Goal: Task Accomplishment & Management: Complete application form

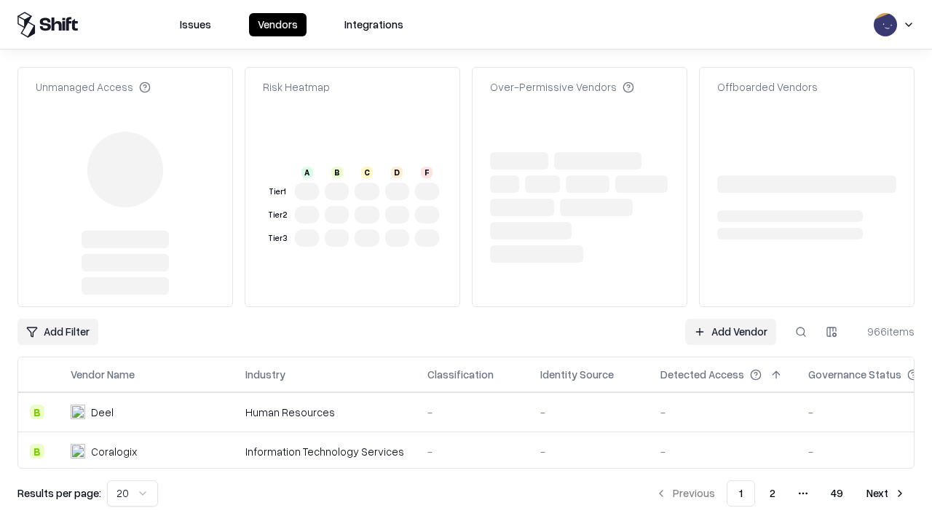
click at [731, 332] on link "Add Vendor" at bounding box center [730, 332] width 91 height 26
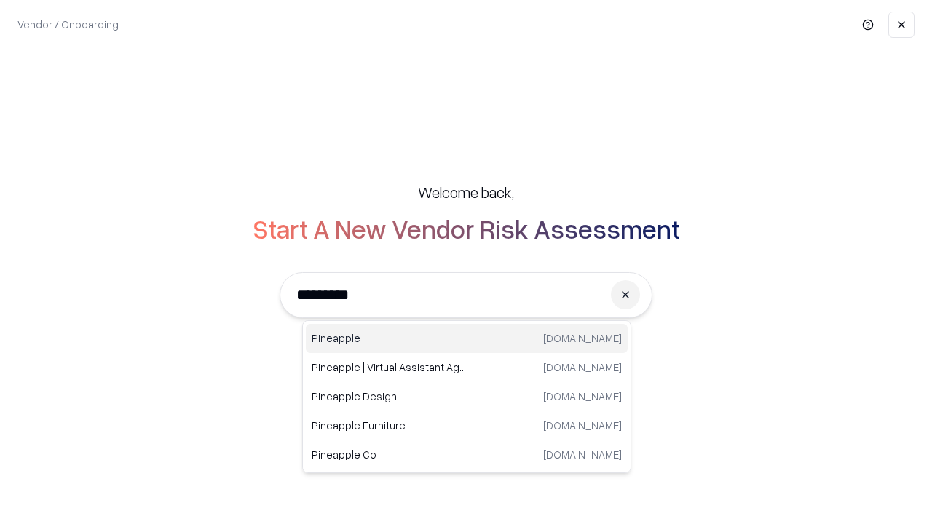
click at [467, 339] on div "Pineapple [DOMAIN_NAME]" at bounding box center [467, 338] width 322 height 29
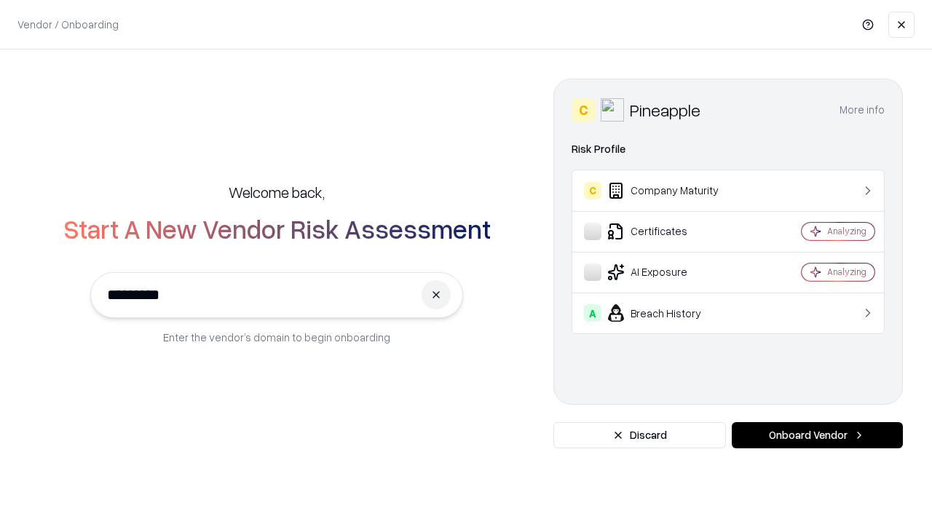
type input "*********"
click at [817, 436] on button "Onboard Vendor" at bounding box center [817, 436] width 171 height 26
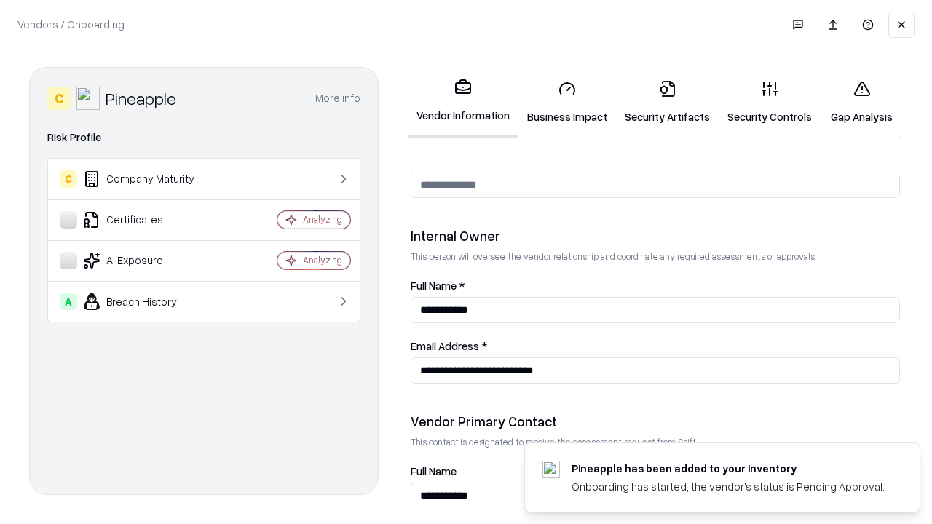
scroll to position [755, 0]
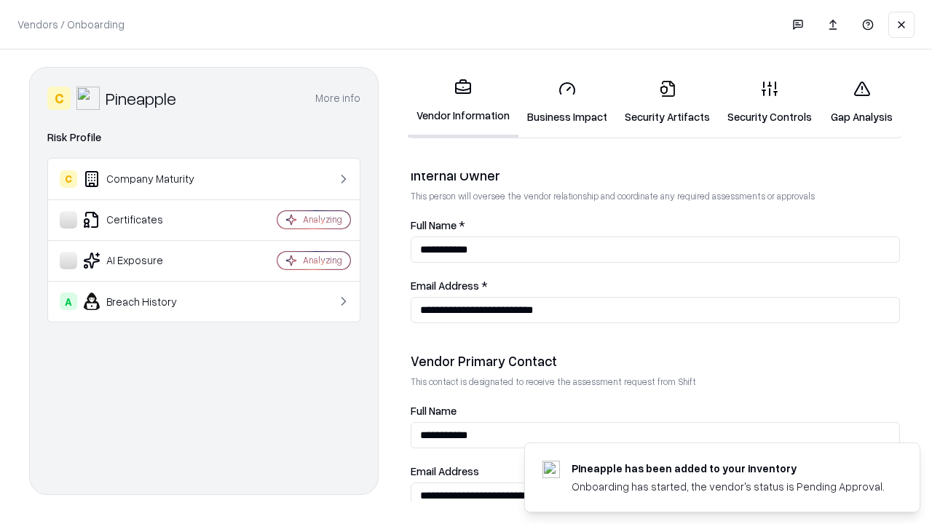
click at [667, 102] on link "Security Artifacts" at bounding box center [667, 102] width 103 height 68
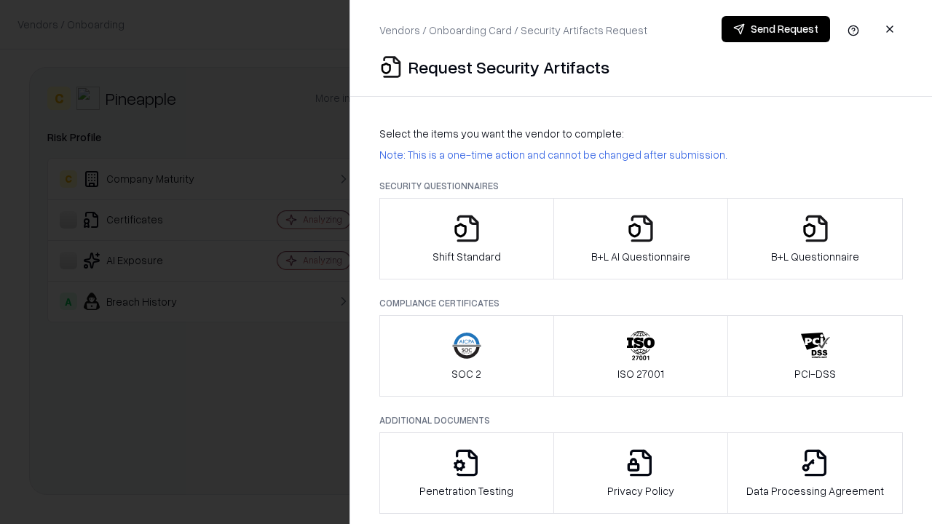
click at [815, 239] on icon "button" at bounding box center [815, 228] width 29 height 29
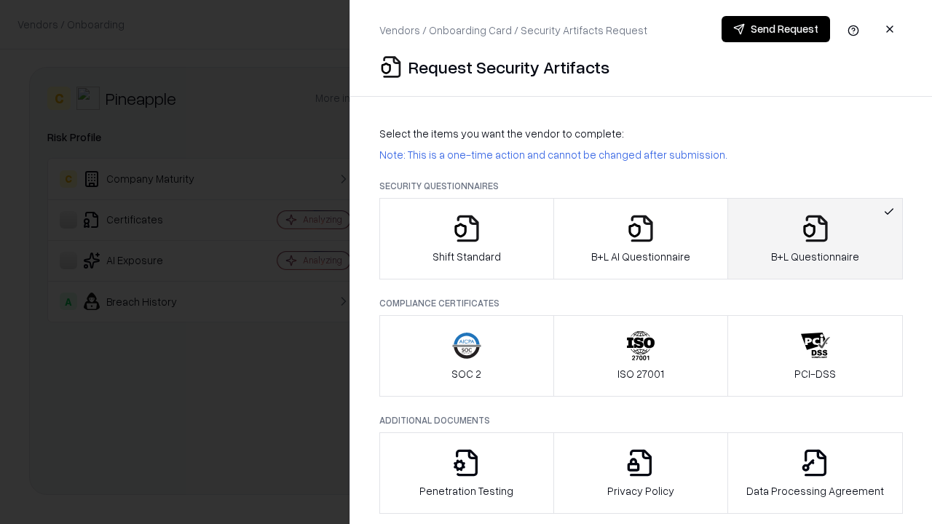
click at [640, 239] on icon "button" at bounding box center [640, 228] width 29 height 29
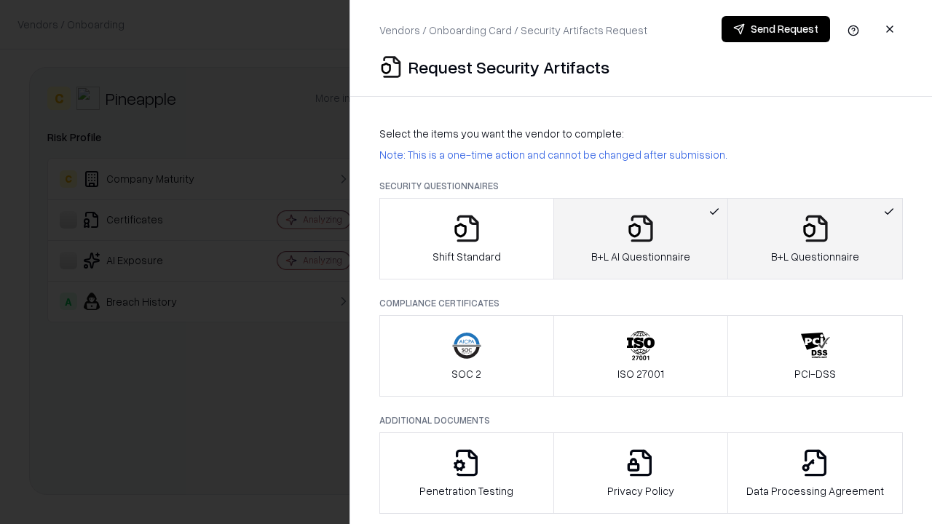
click at [776, 29] on button "Send Request" at bounding box center [776, 29] width 109 height 26
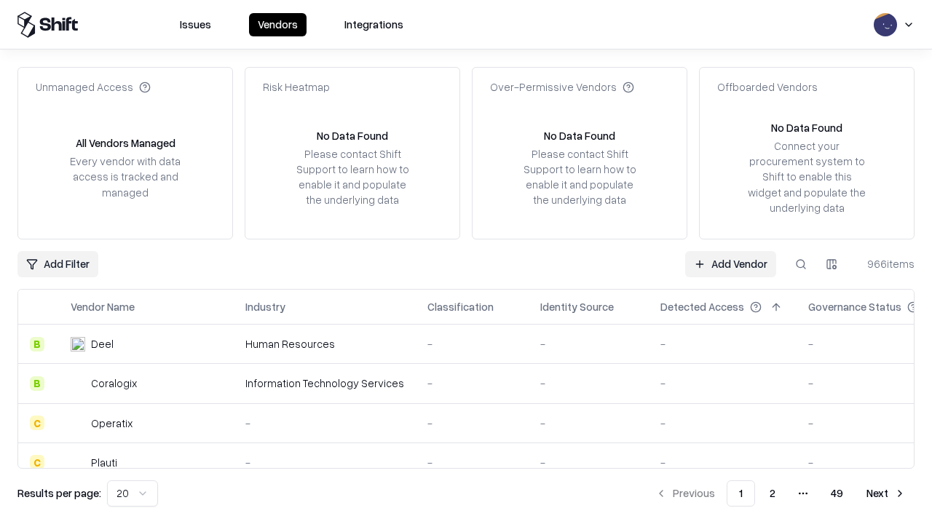
click at [731, 264] on link "Add Vendor" at bounding box center [730, 264] width 91 height 26
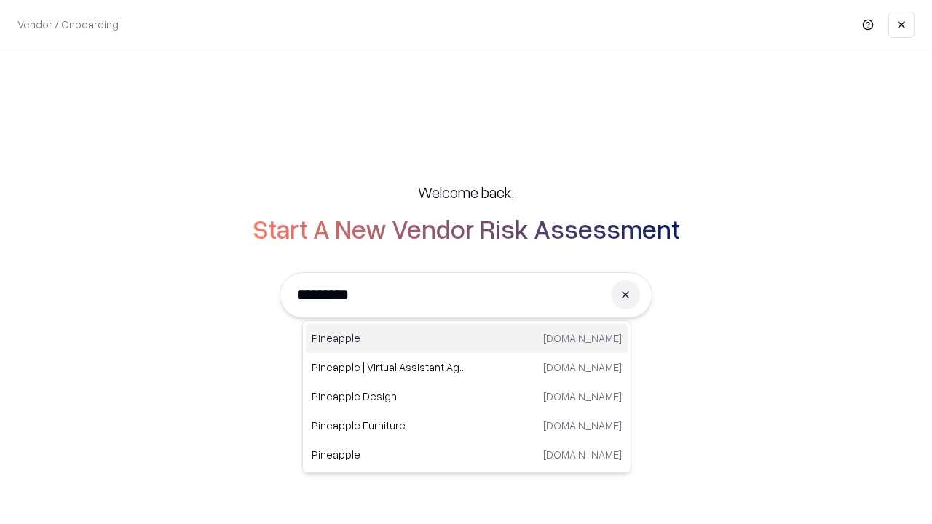
click at [467, 339] on div "Pineapple [DOMAIN_NAME]" at bounding box center [467, 338] width 322 height 29
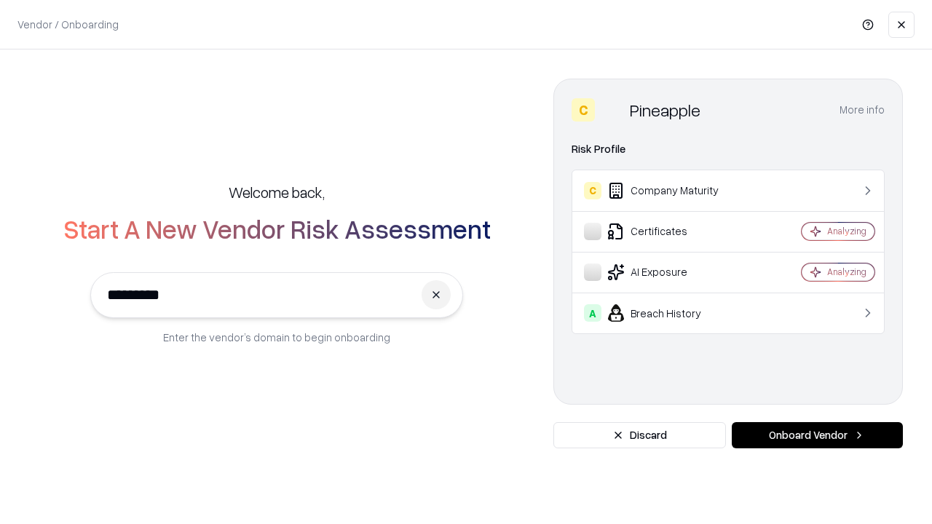
type input "*********"
click at [817, 436] on button "Onboard Vendor" at bounding box center [817, 436] width 171 height 26
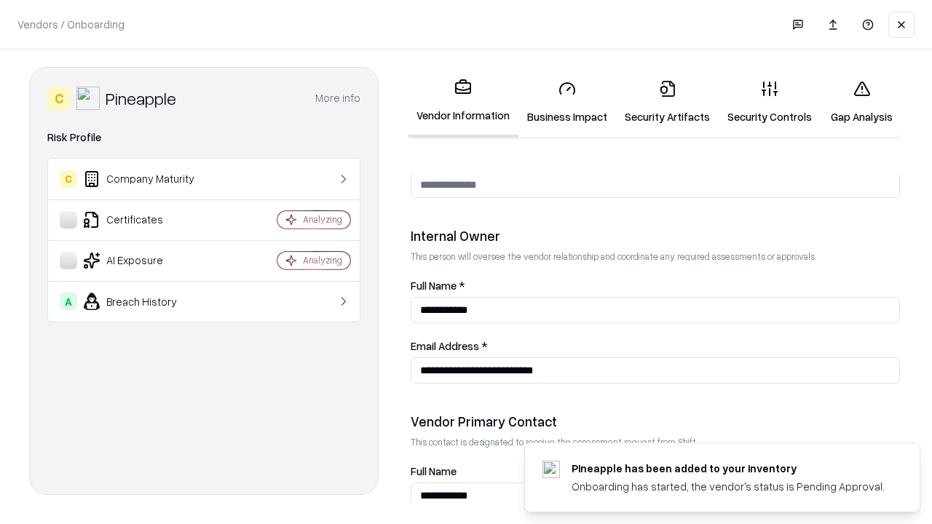
scroll to position [755, 0]
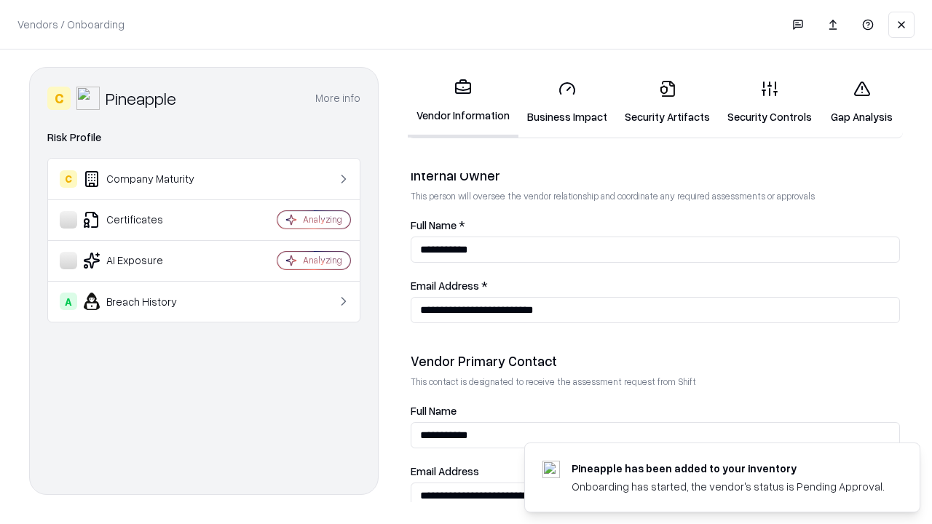
click at [862, 102] on link "Gap Analysis" at bounding box center [862, 102] width 82 height 68
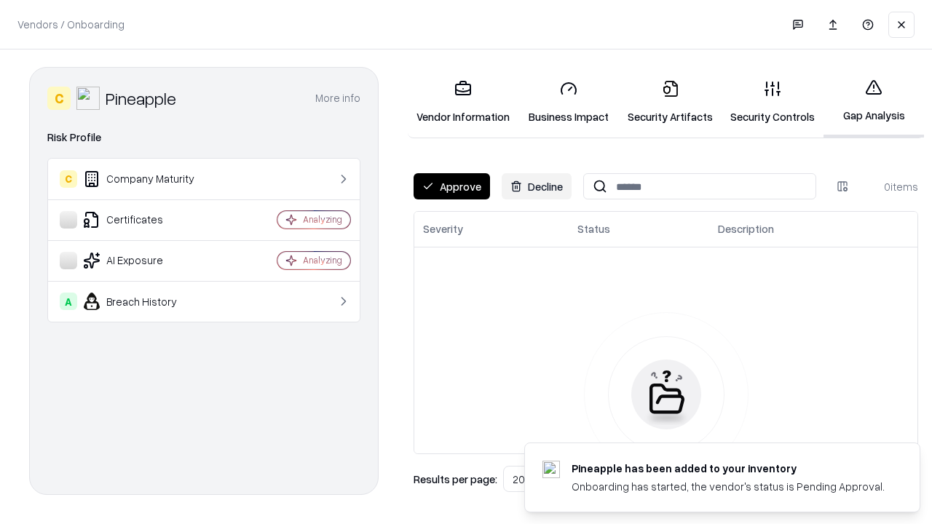
click at [452, 186] on button "Approve" at bounding box center [452, 186] width 76 height 26
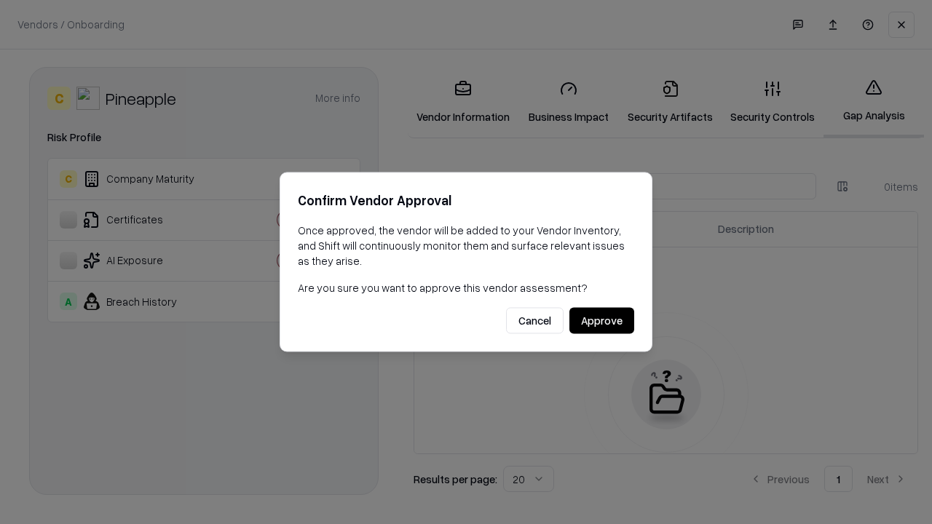
click at [602, 321] on button "Approve" at bounding box center [602, 321] width 65 height 26
